Goal: Task Accomplishment & Management: Manage account settings

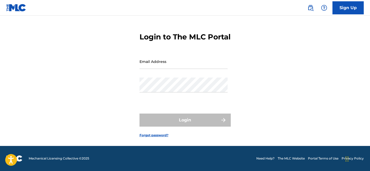
click at [199, 69] on input "Email Address" at bounding box center [184, 61] width 88 height 15
type input "[EMAIL_ADDRESS][DOMAIN_NAME]"
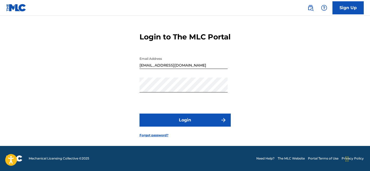
click at [170, 123] on button "Login" at bounding box center [185, 120] width 91 height 13
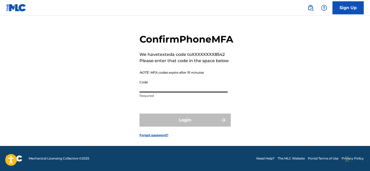
click at [161, 90] on input "Code" at bounding box center [184, 85] width 88 height 15
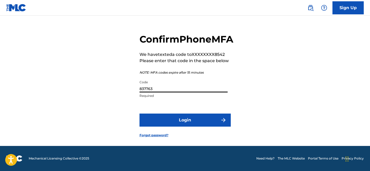
type input "837763"
click at [175, 122] on button "Login" at bounding box center [185, 120] width 91 height 13
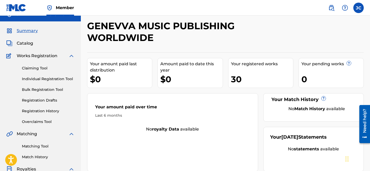
scroll to position [8, 0]
click at [41, 68] on link "Claiming Tool" at bounding box center [48, 68] width 53 height 5
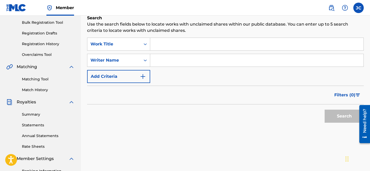
scroll to position [76, 0]
click at [29, 113] on link "Summary" at bounding box center [48, 113] width 53 height 5
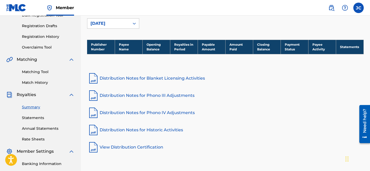
scroll to position [79, 0]
